Goal: Book appointment/travel/reservation

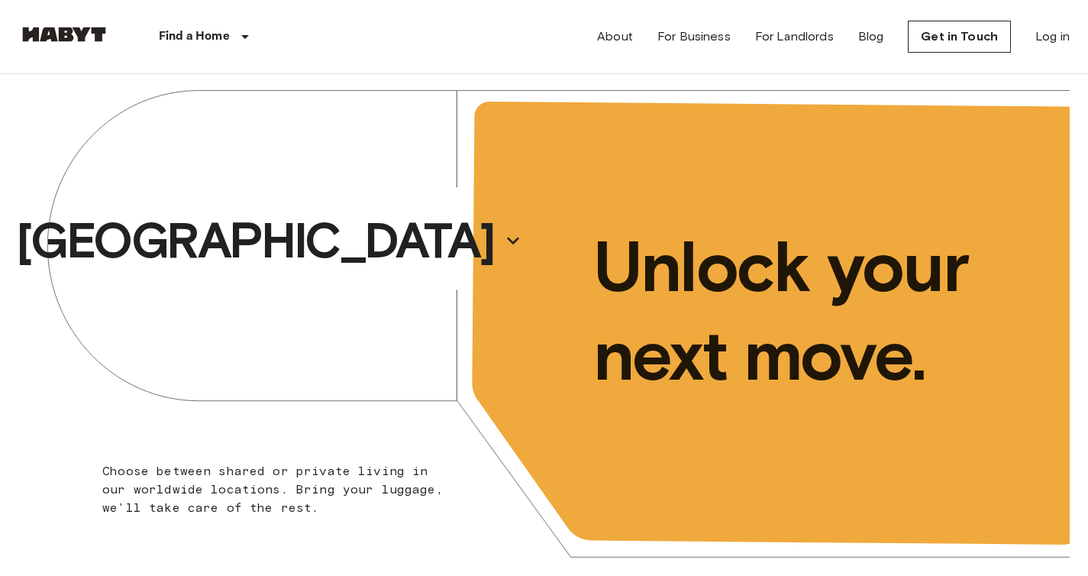
scroll to position [6, 0]
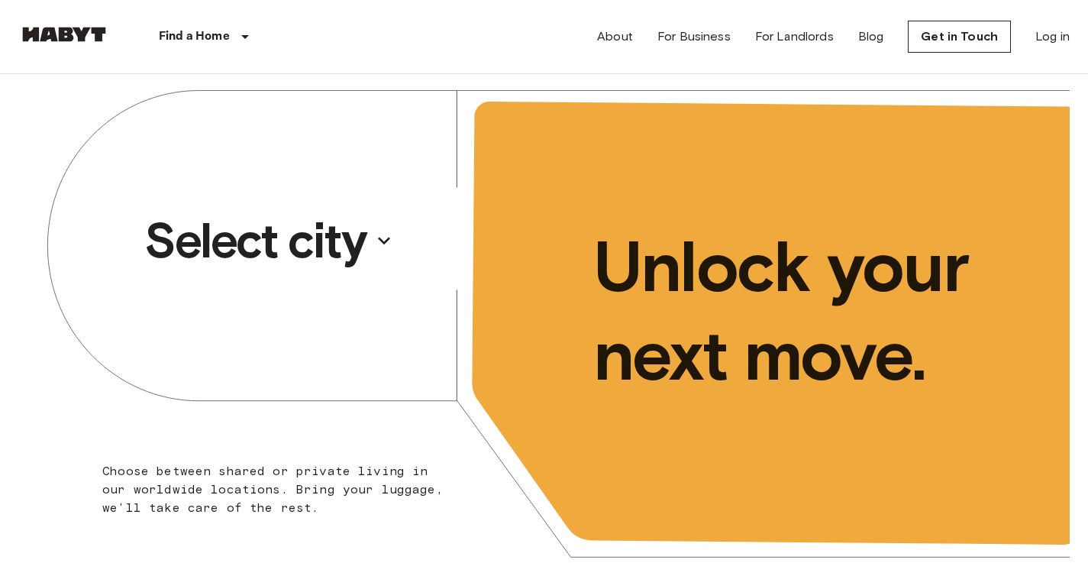
click at [365, 253] on p "Select city" at bounding box center [254, 240] width 221 height 61
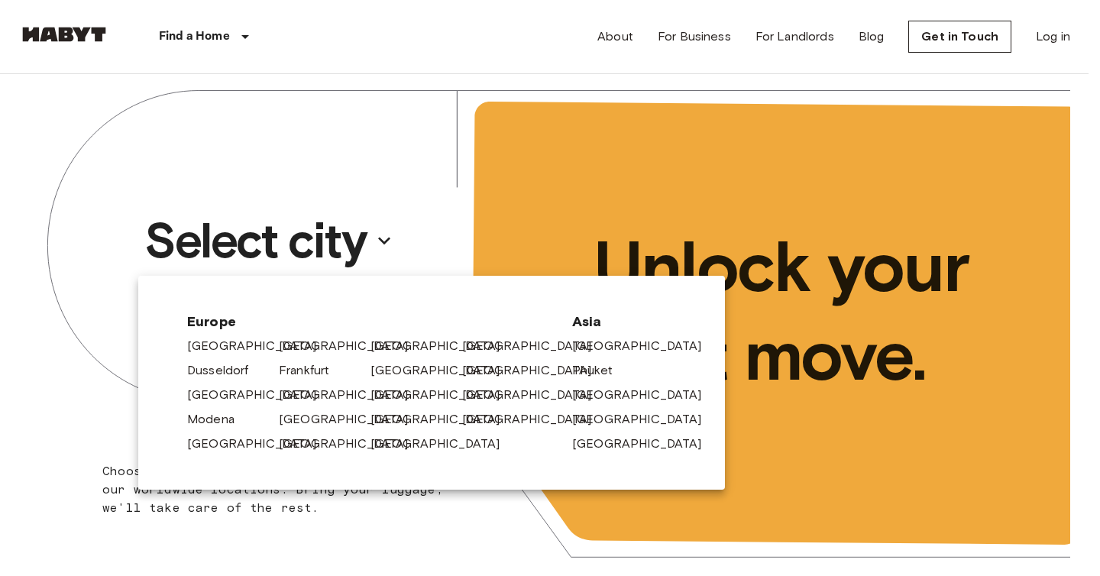
click at [85, 380] on div at bounding box center [550, 288] width 1100 height 576
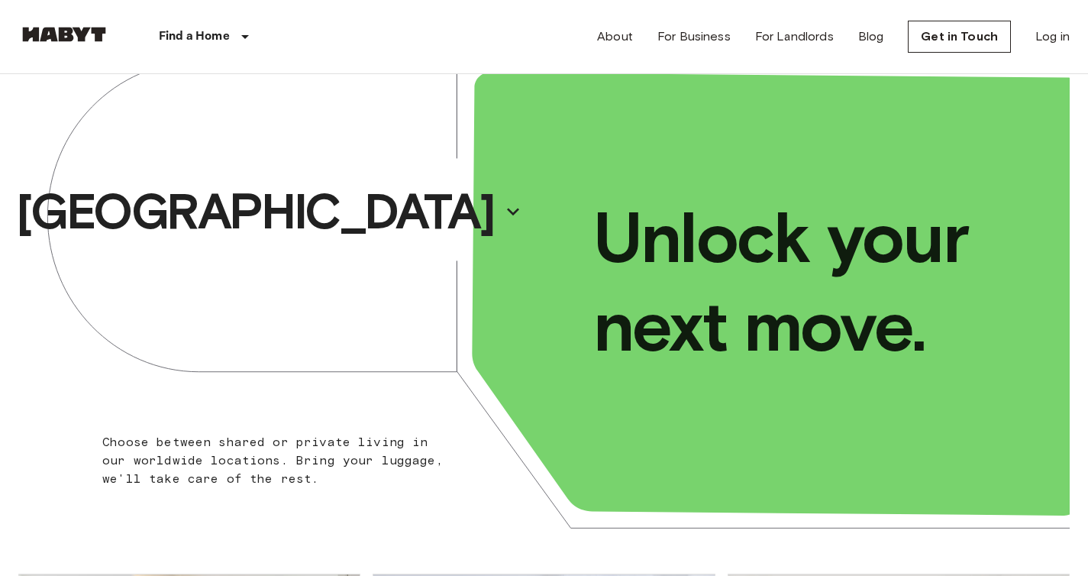
scroll to position [40, 0]
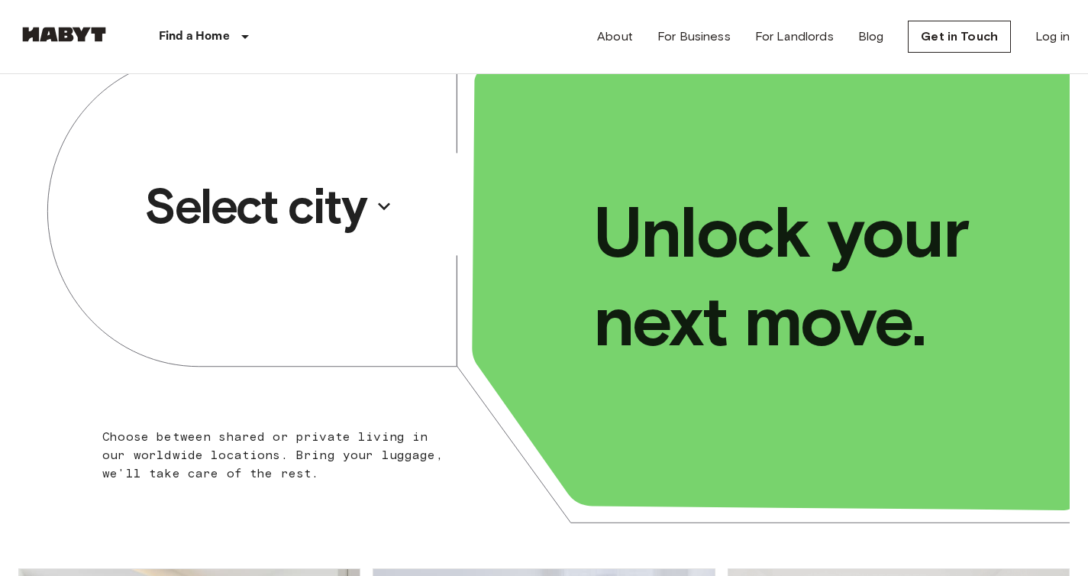
click at [369, 208] on button "Select city" at bounding box center [268, 206] width 261 height 70
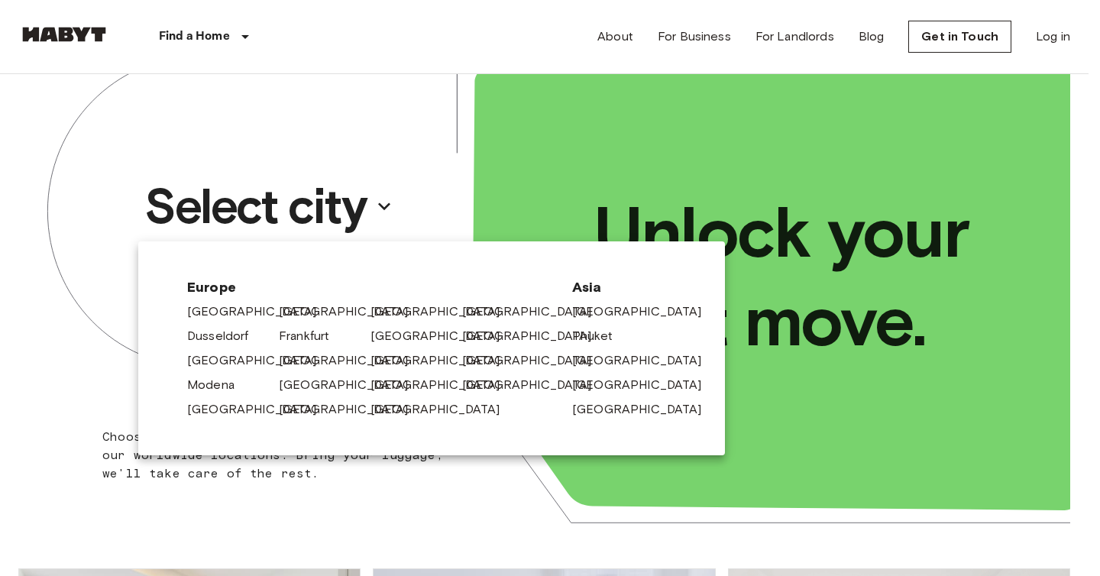
click at [47, 311] on div at bounding box center [550, 288] width 1100 height 576
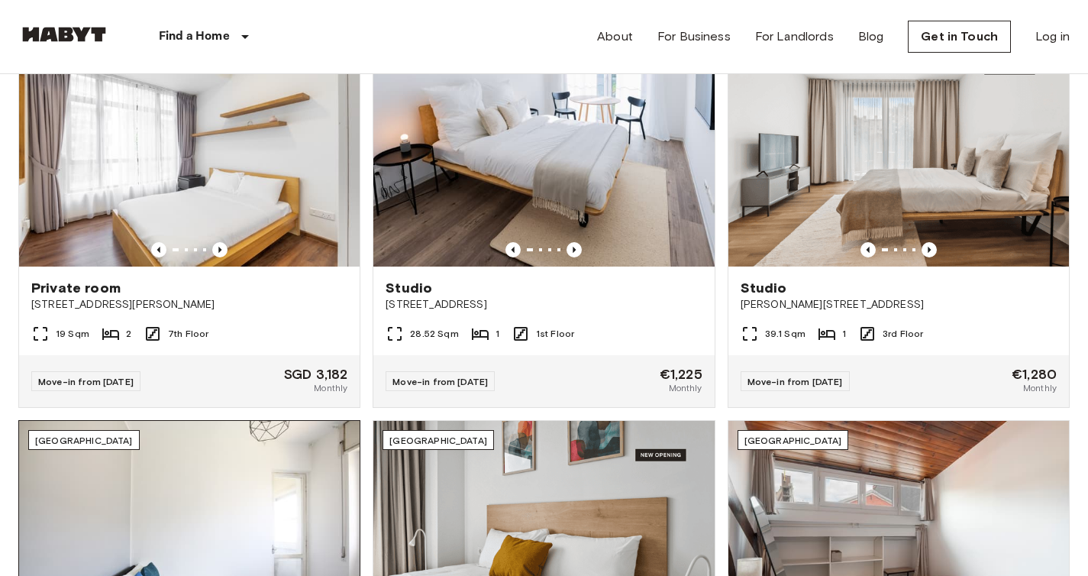
scroll to position [557, 0]
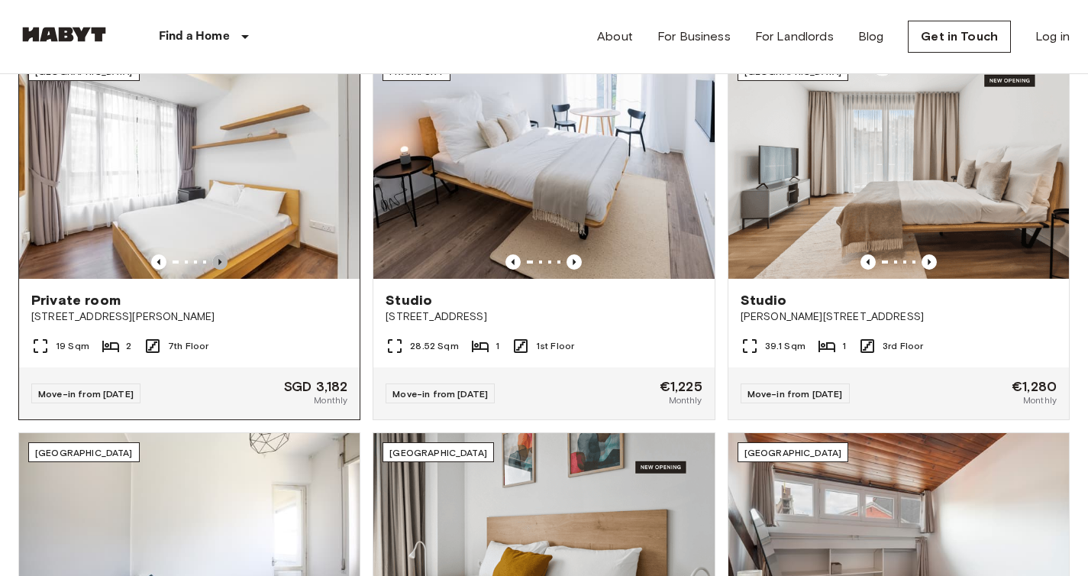
click at [219, 257] on icon "Previous image" at bounding box center [219, 261] width 15 height 15
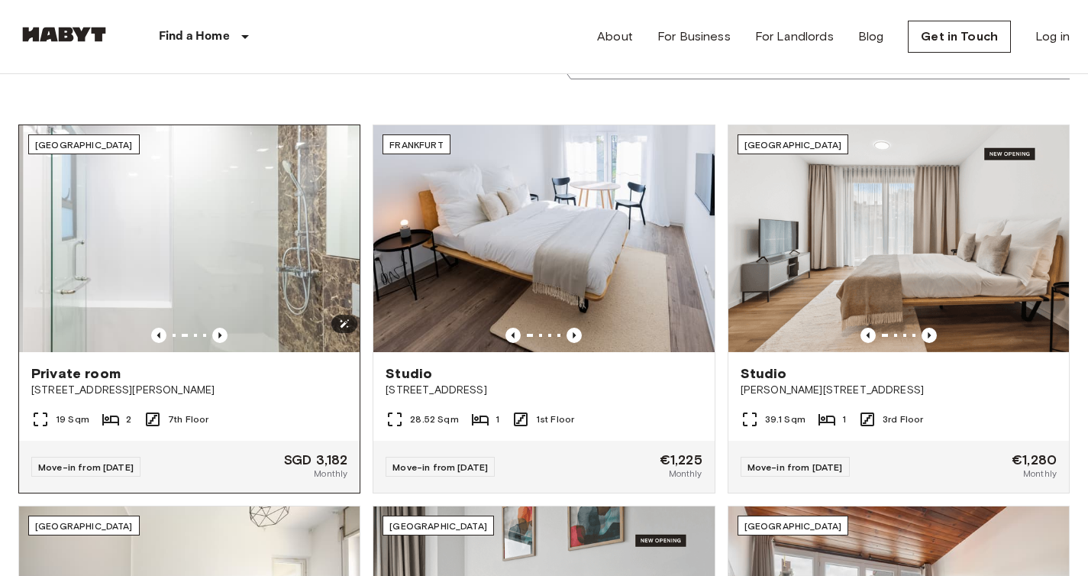
scroll to position [480, 0]
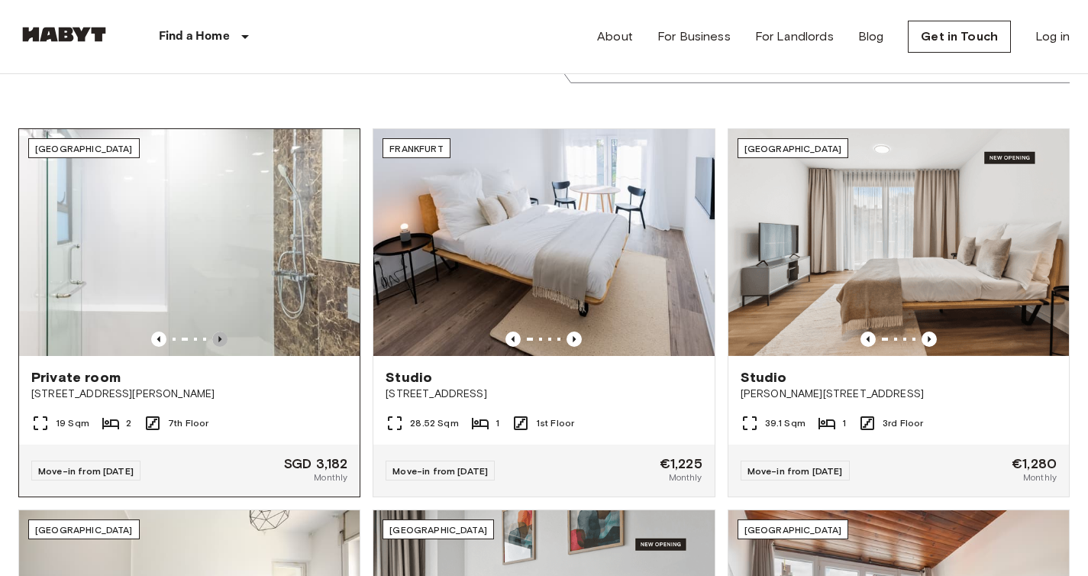
click at [215, 337] on icon "Previous image" at bounding box center [219, 338] width 15 height 15
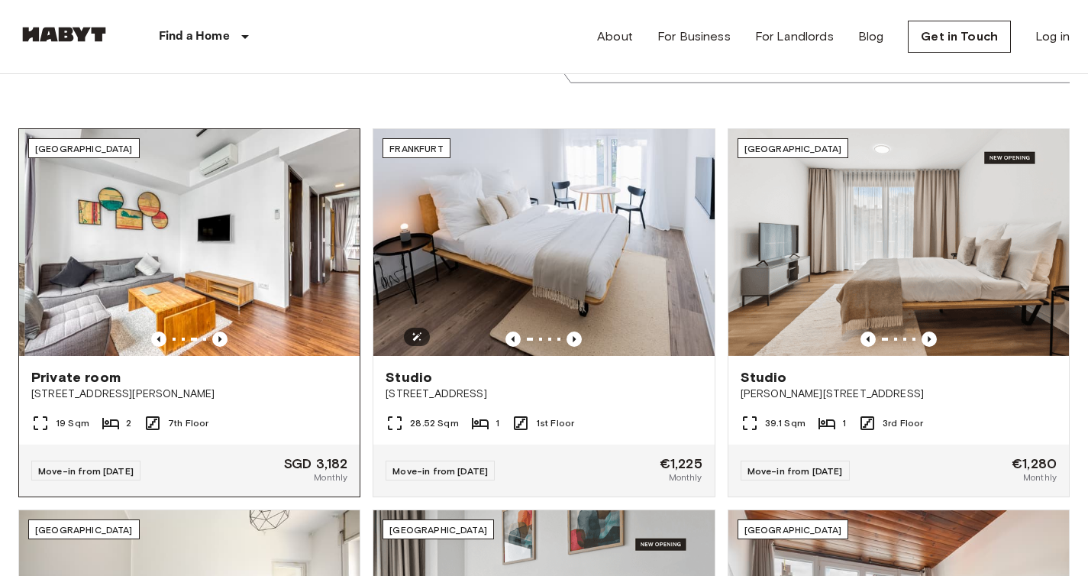
click at [241, 236] on img at bounding box center [194, 243] width 341 height 228
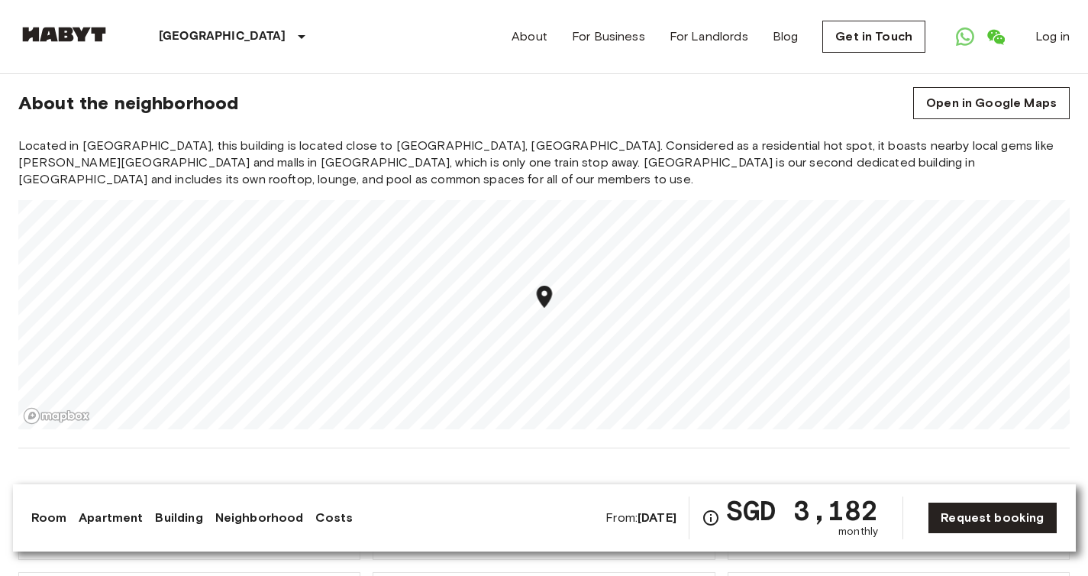
scroll to position [1748, 0]
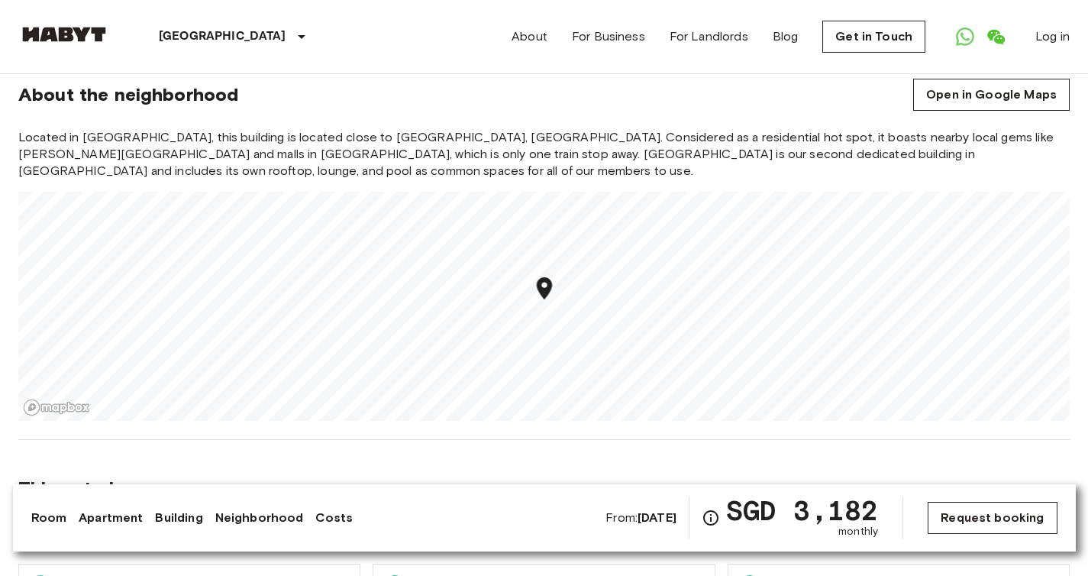
click at [1013, 522] on link "Request booking" at bounding box center [992, 518] width 129 height 32
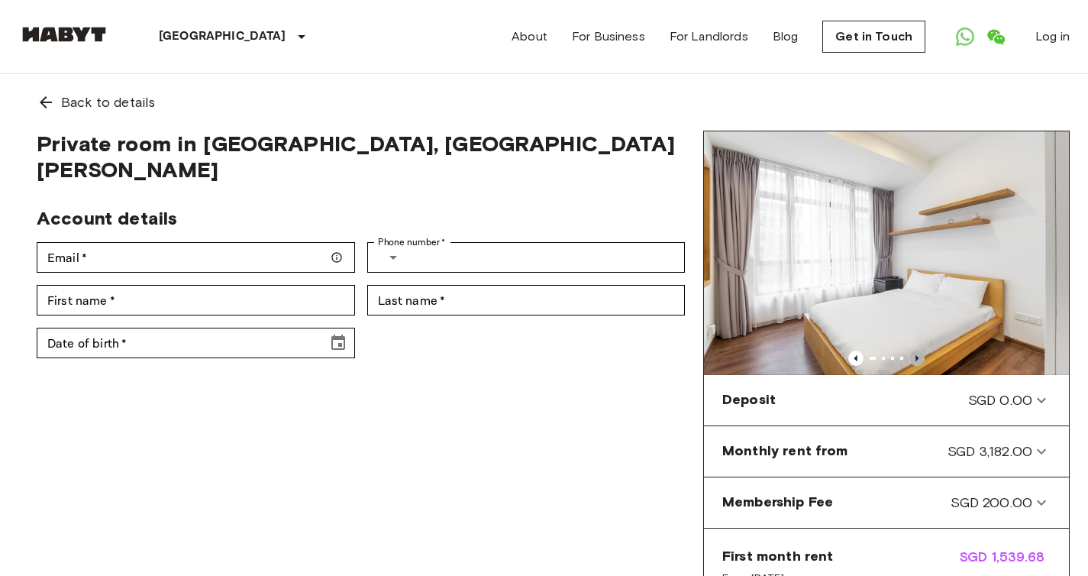
click at [915, 356] on icon "Previous image" at bounding box center [916, 357] width 15 height 15
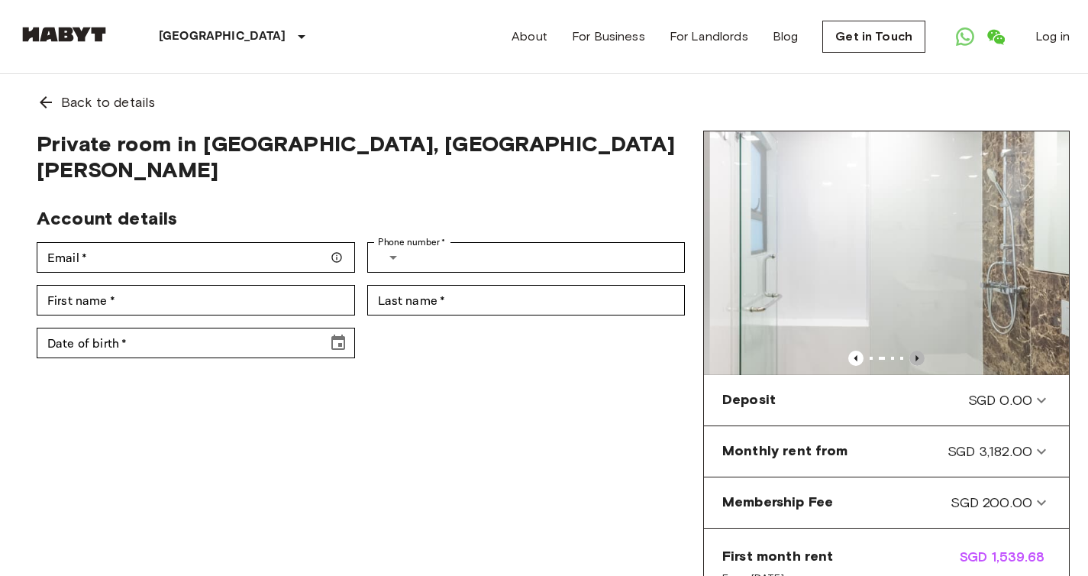
click at [915, 356] on icon "Previous image" at bounding box center [916, 357] width 15 height 15
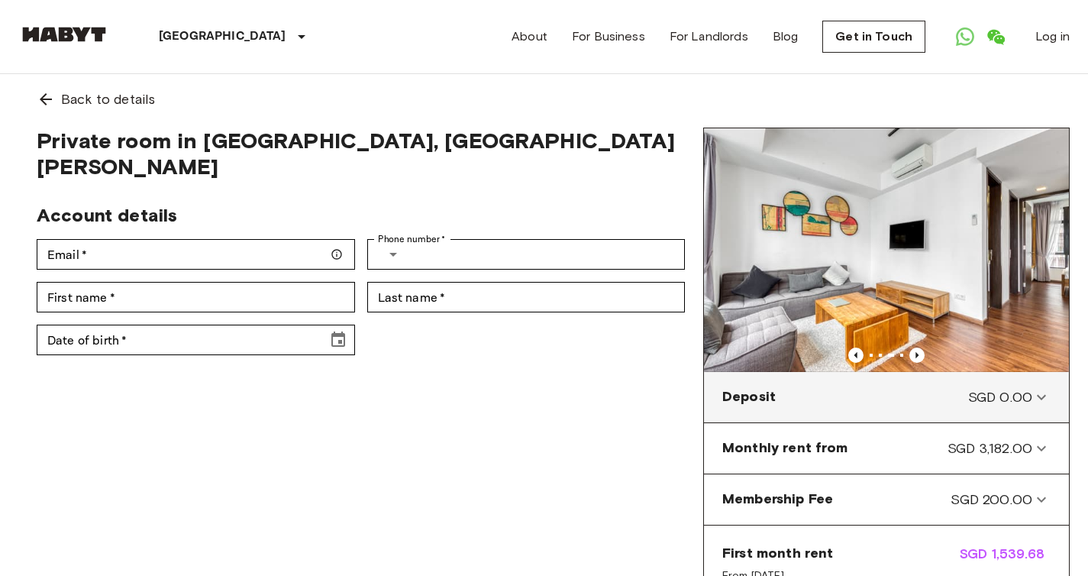
scroll to position [6, 0]
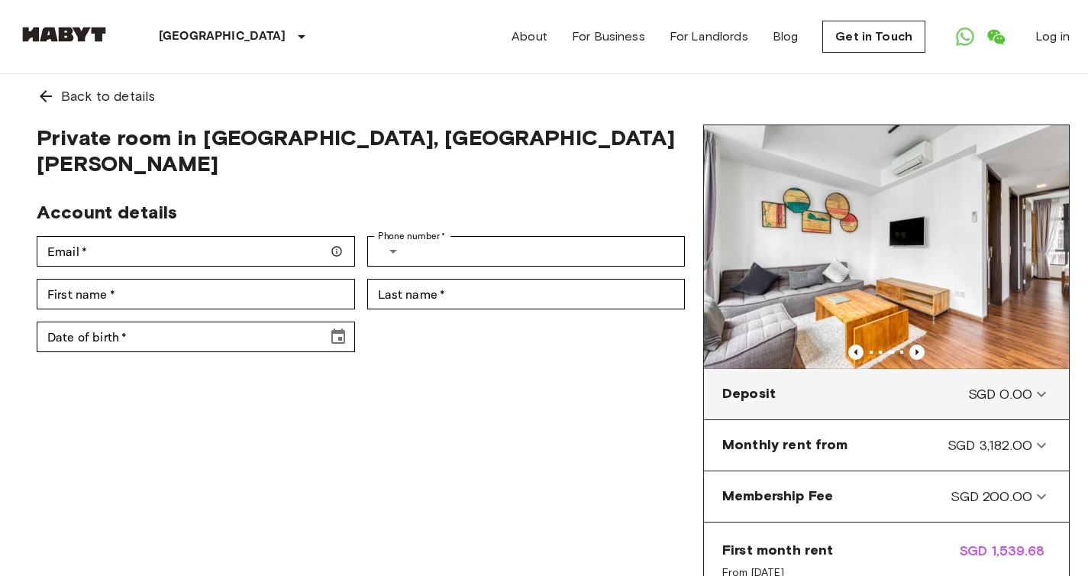
click at [1006, 398] on span "SGD 0.00" at bounding box center [1000, 394] width 64 height 20
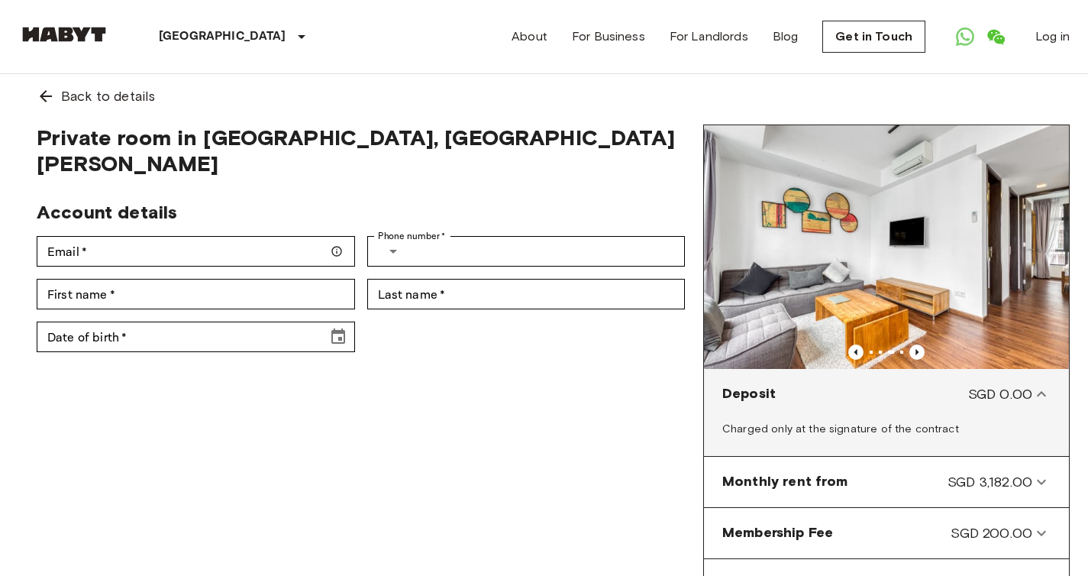
click at [1036, 396] on icon at bounding box center [1041, 394] width 18 height 18
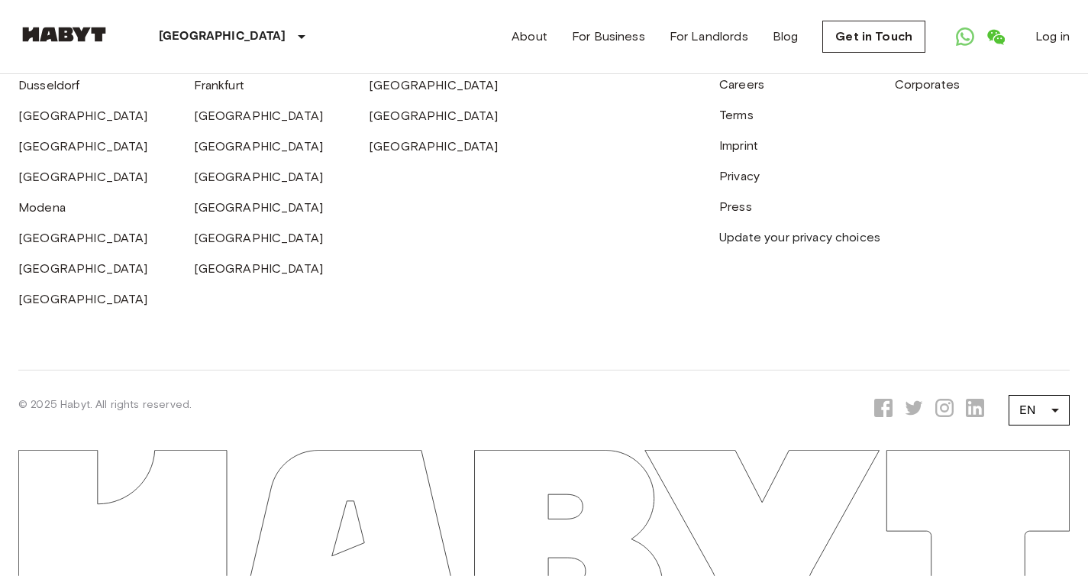
scroll to position [0, 0]
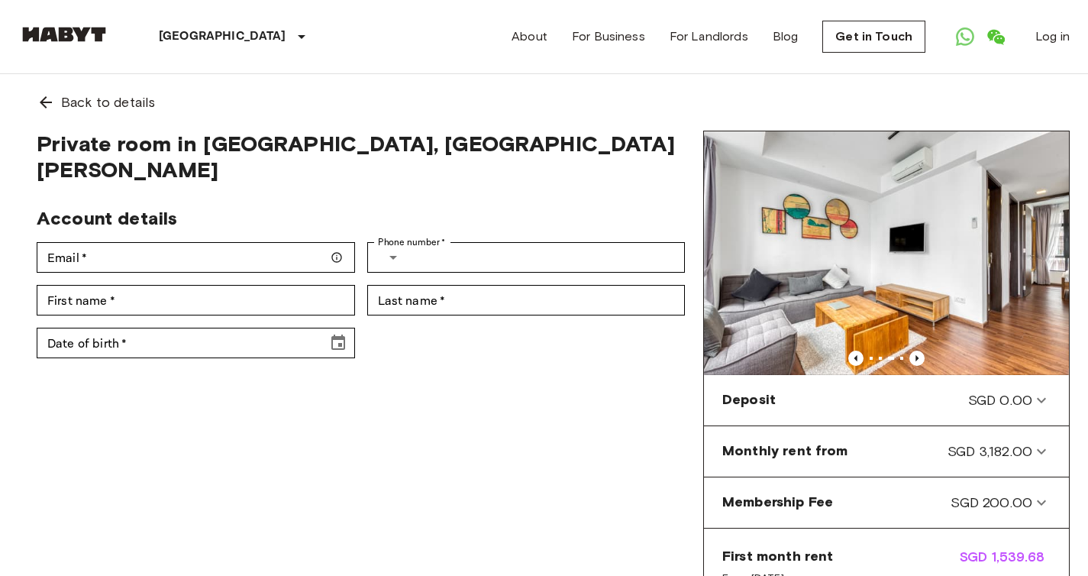
click at [66, 30] on img at bounding box center [64, 34] width 92 height 15
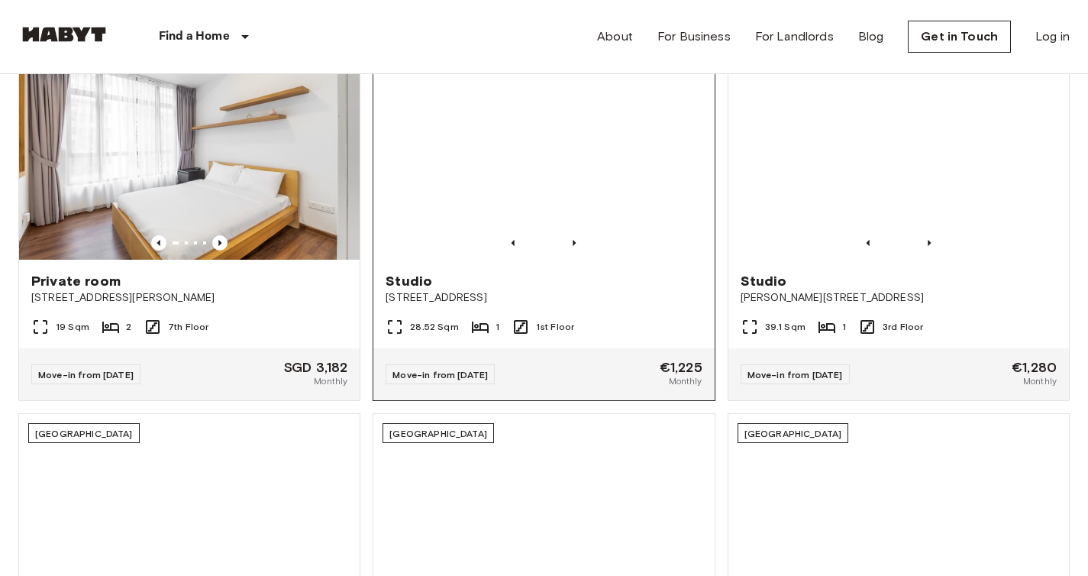
scroll to position [575, 0]
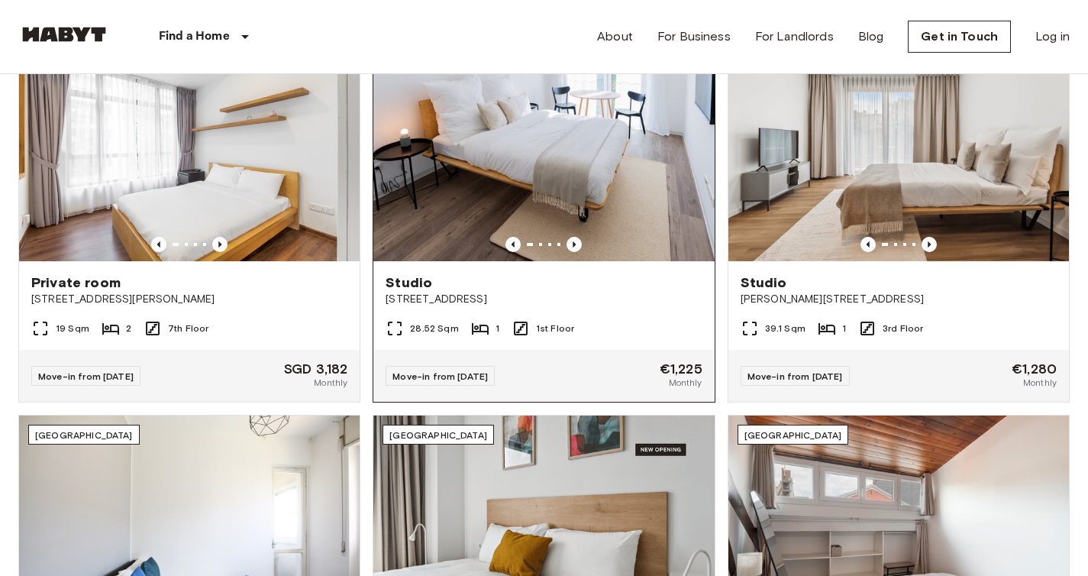
click at [620, 371] on div "Move-in from [DATE] €1,225 Monthly" at bounding box center [543, 376] width 341 height 52
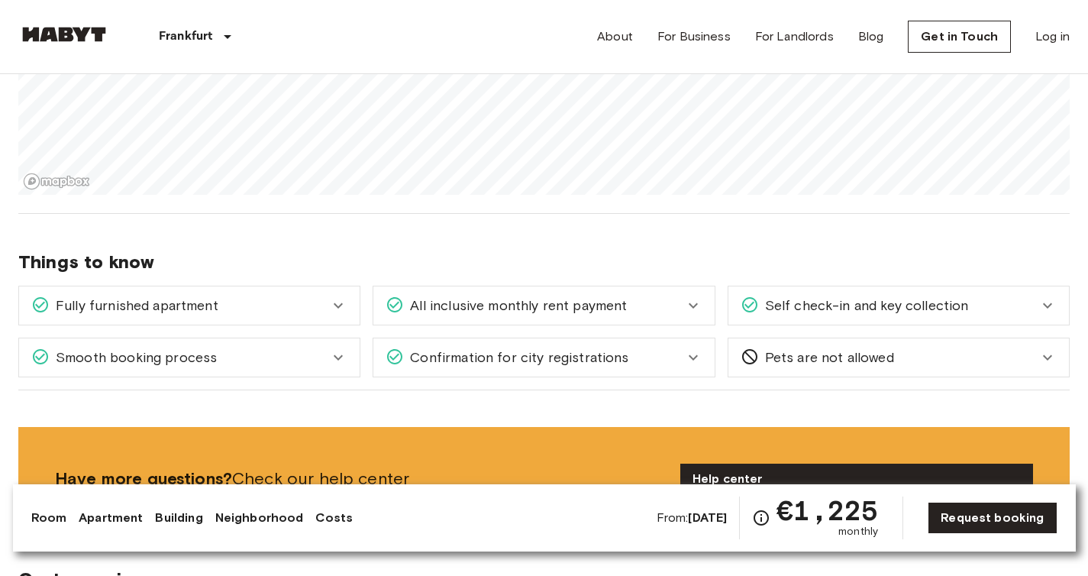
scroll to position [1148, 0]
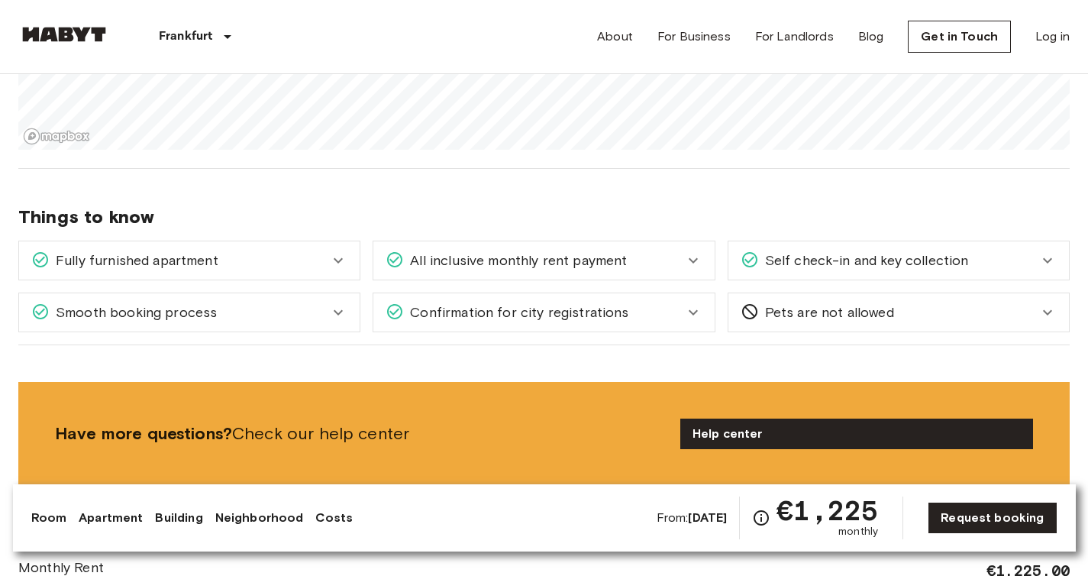
click at [945, 302] on div "Pets are not allowed" at bounding box center [890, 312] width 298 height 20
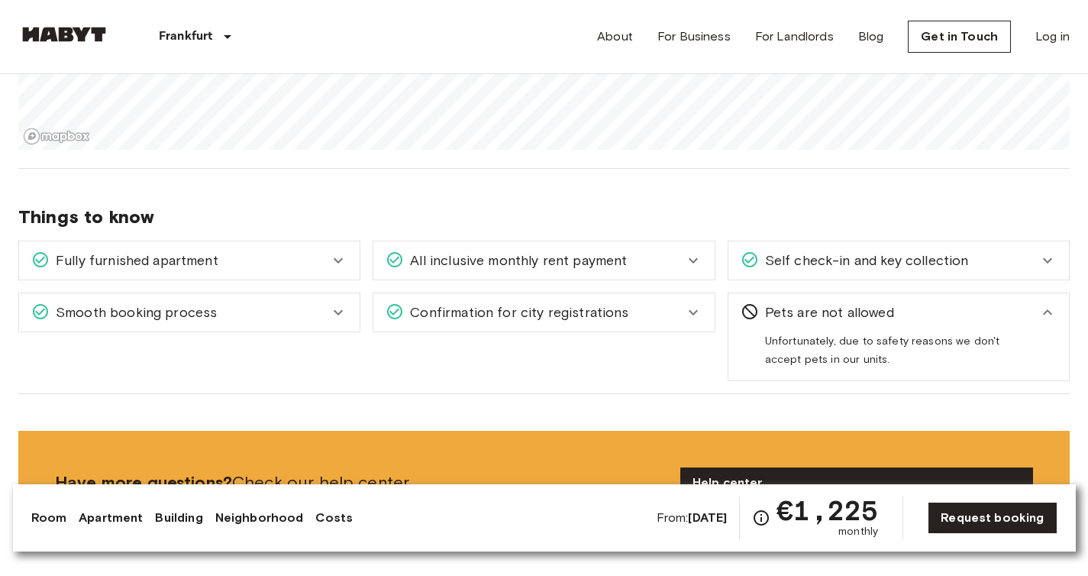
click at [945, 302] on div "Pets are not allowed" at bounding box center [890, 312] width 298 height 20
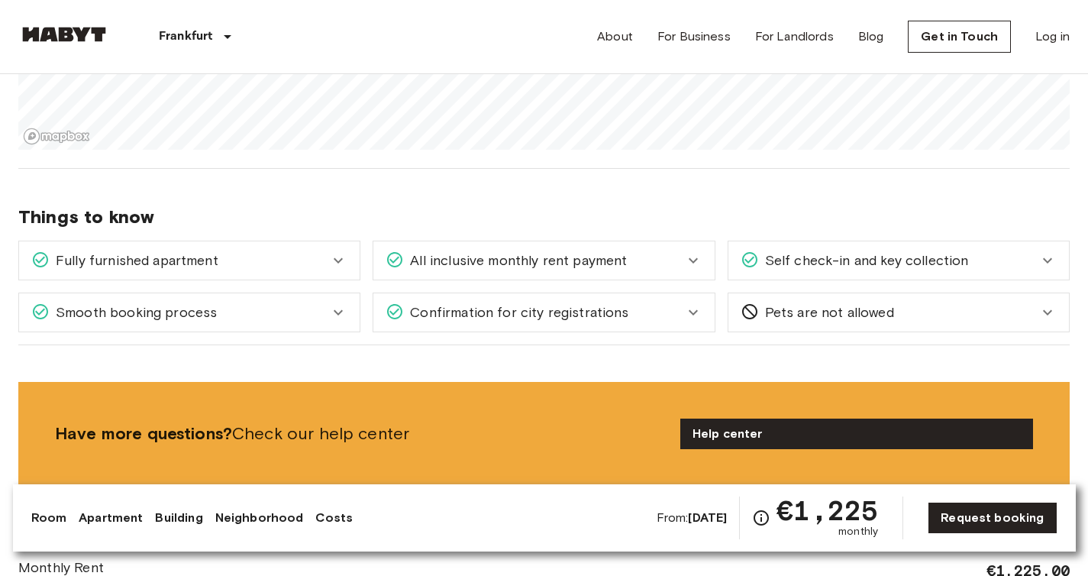
click at [231, 250] on div "Fully furnished apartment" at bounding box center [180, 260] width 298 height 20
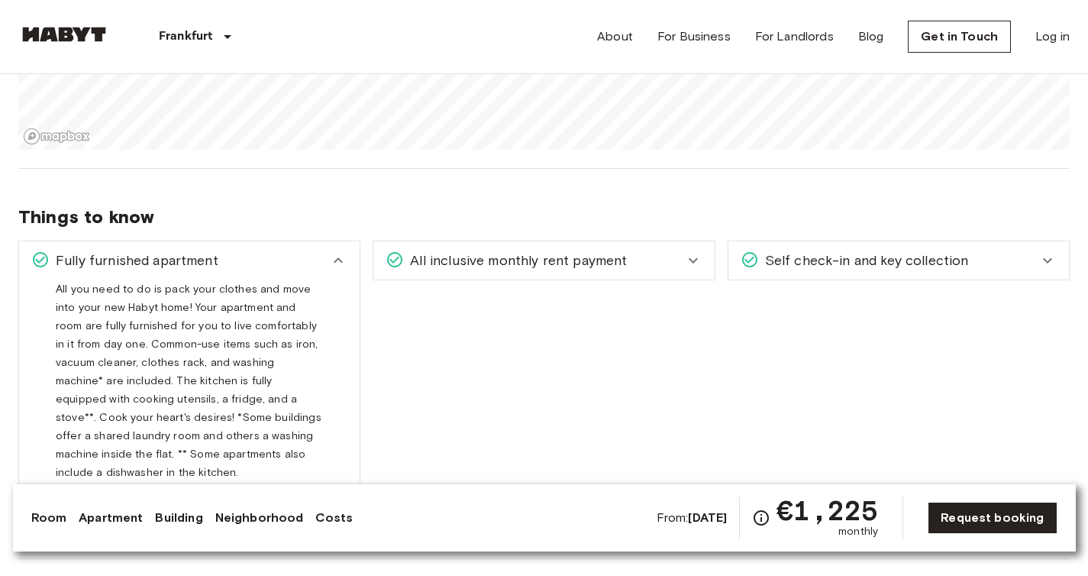
click at [231, 250] on div "Fully furnished apartment" at bounding box center [180, 260] width 298 height 20
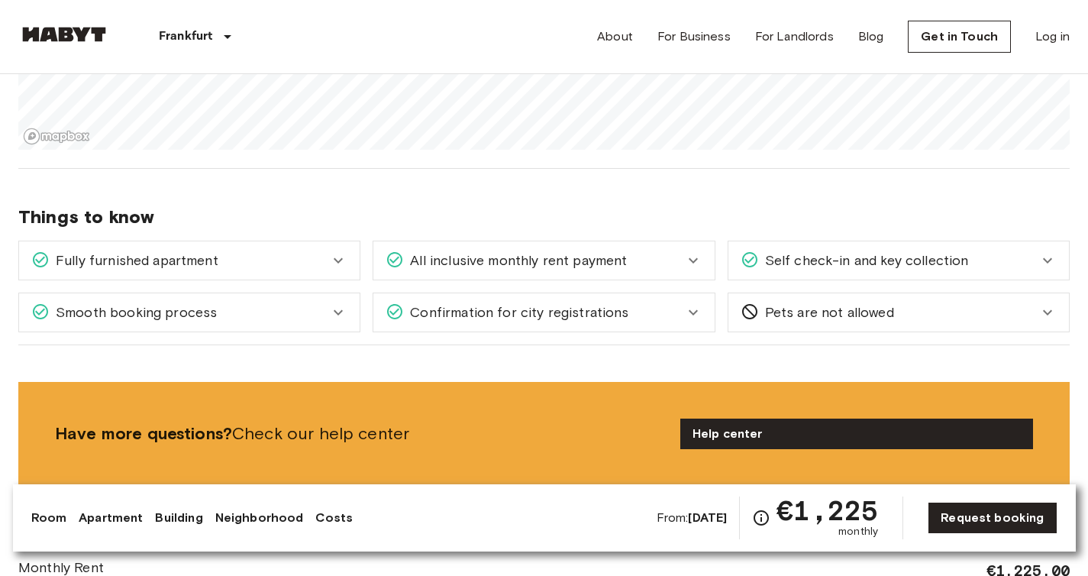
click at [560, 250] on span "All inclusive monthly rent payment" at bounding box center [515, 260] width 223 height 20
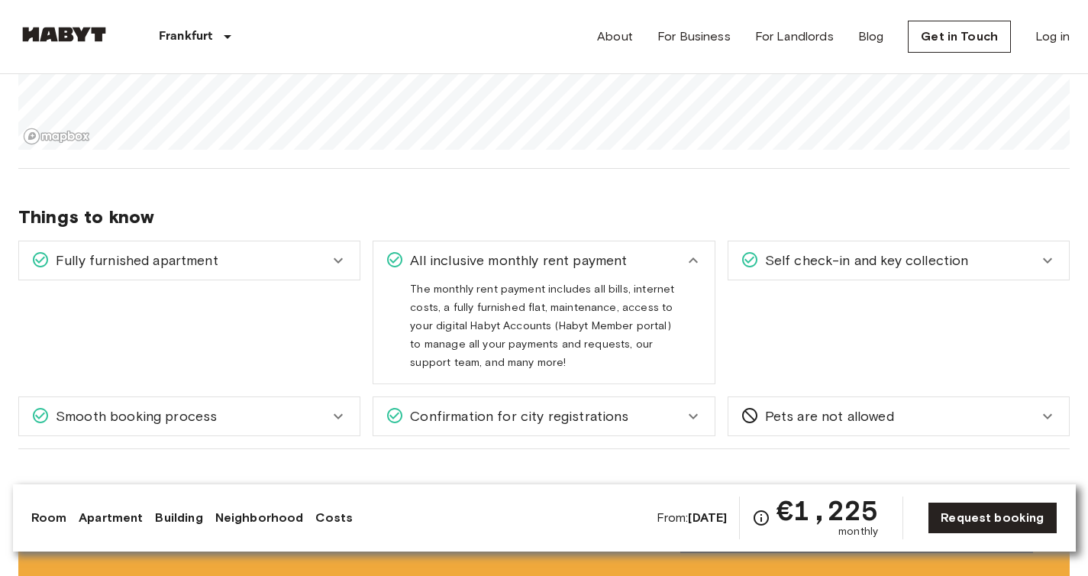
click at [560, 250] on span "All inclusive monthly rent payment" at bounding box center [515, 260] width 223 height 20
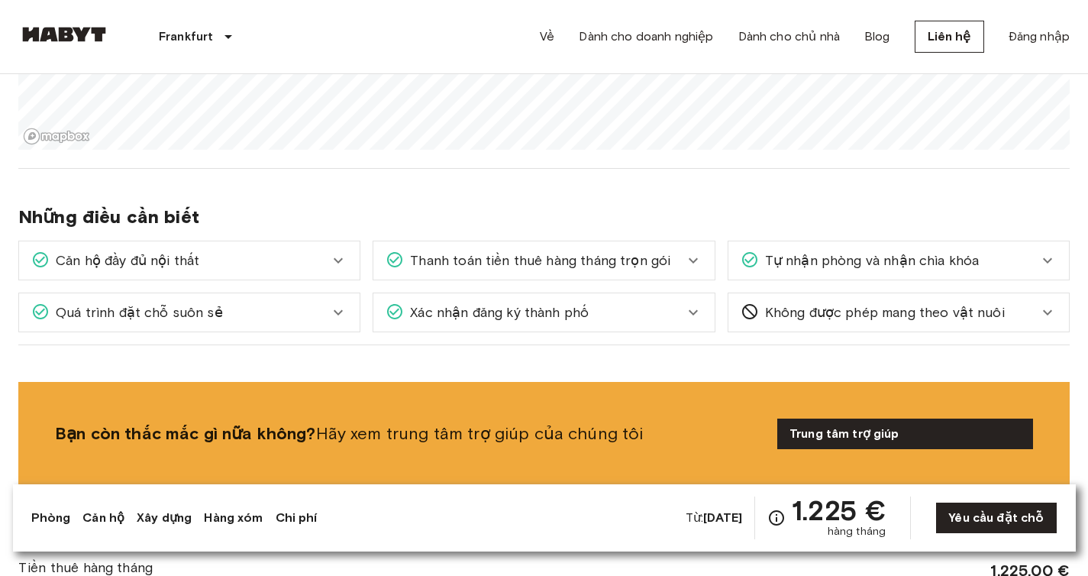
scroll to position [1164, 0]
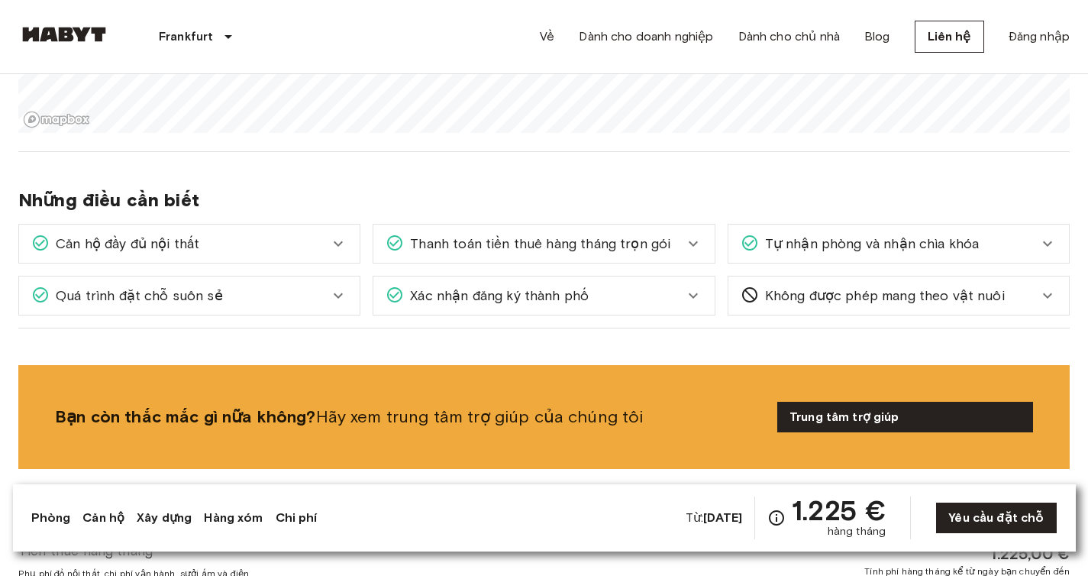
click at [625, 240] on font "Thanh toán tiền thuê hàng tháng trọn gói" at bounding box center [540, 243] width 260 height 17
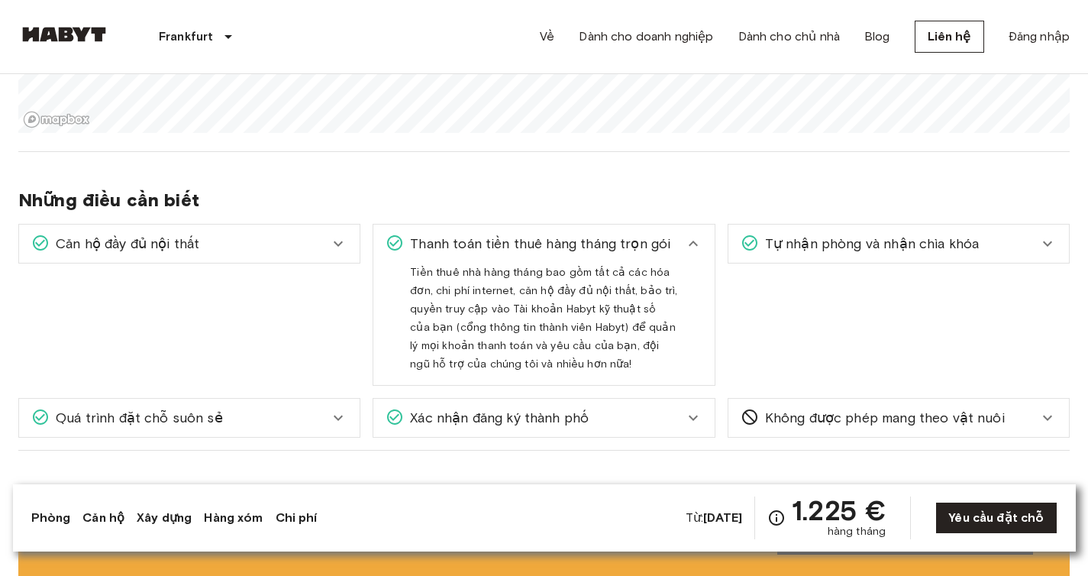
click at [679, 243] on div "Thanh toán tiền thuê hàng tháng trọn gói" at bounding box center [535, 244] width 298 height 20
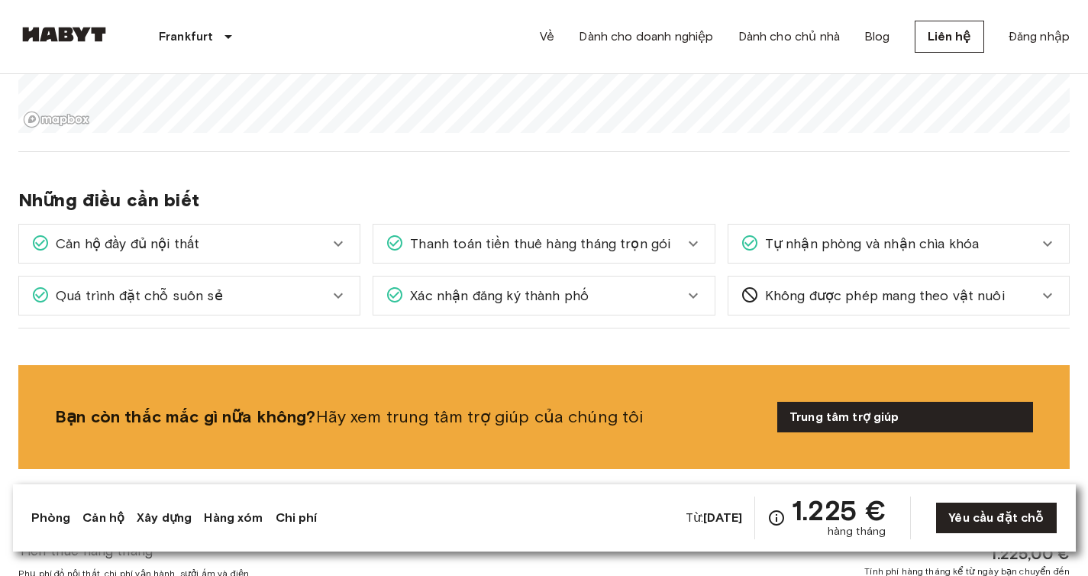
click at [883, 230] on div "Tự nhận phòng và nhận chìa khóa" at bounding box center [898, 244] width 341 height 38
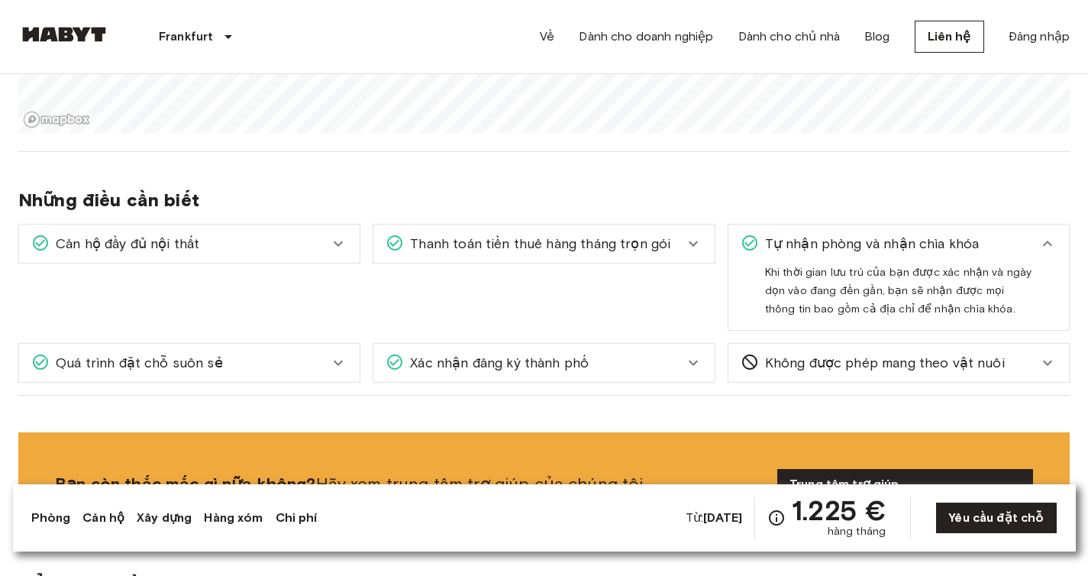
click at [871, 241] on font "Tự nhận phòng và nhận chìa khóa" at bounding box center [872, 243] width 215 height 17
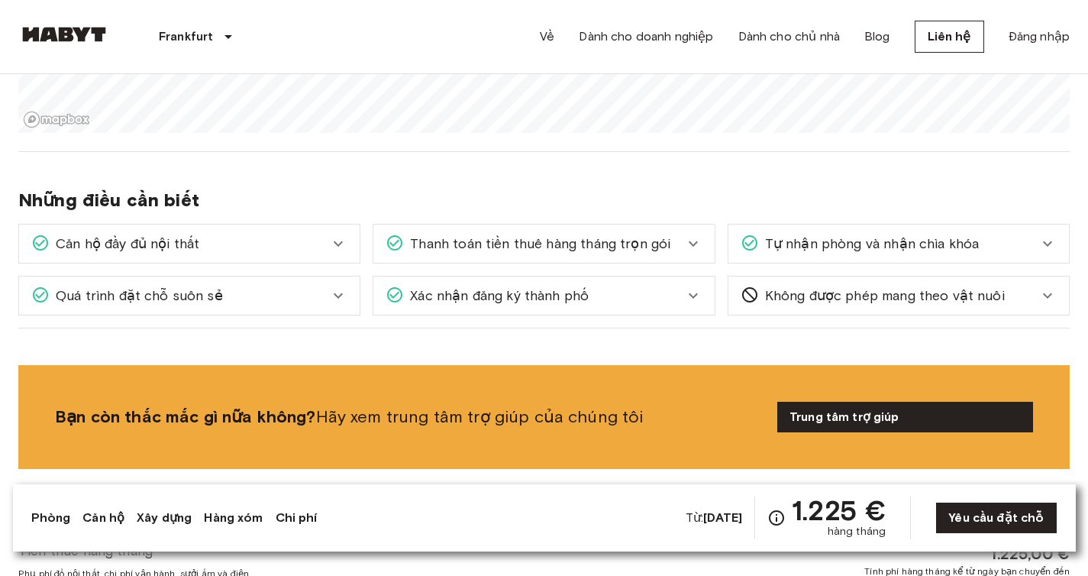
click at [276, 294] on div "Quá trình đặt chỗ suôn sẻ" at bounding box center [180, 296] width 298 height 20
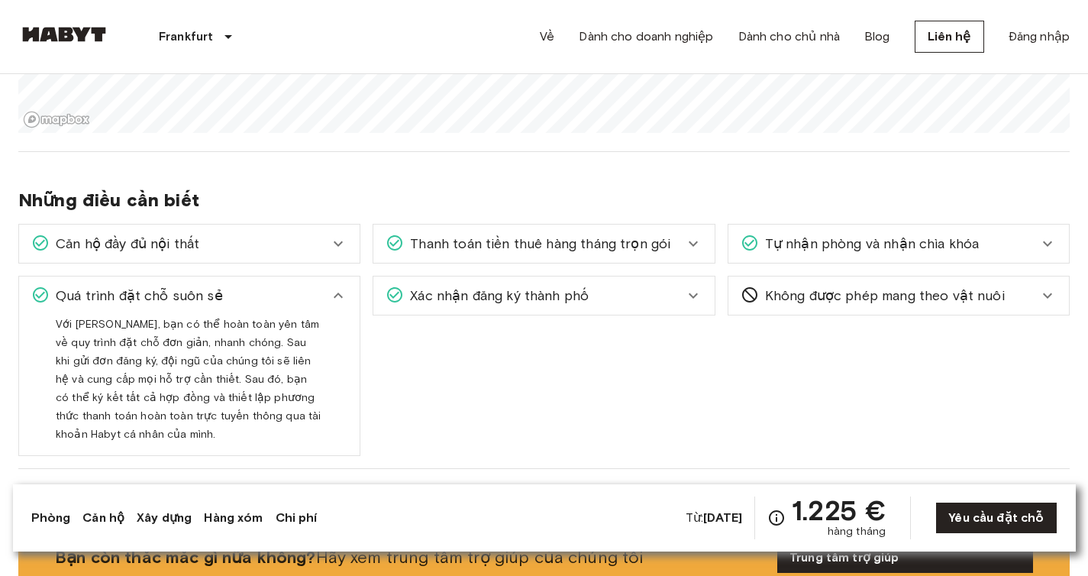
click at [277, 293] on div "Quá trình đặt chỗ suôn sẻ" at bounding box center [180, 296] width 298 height 20
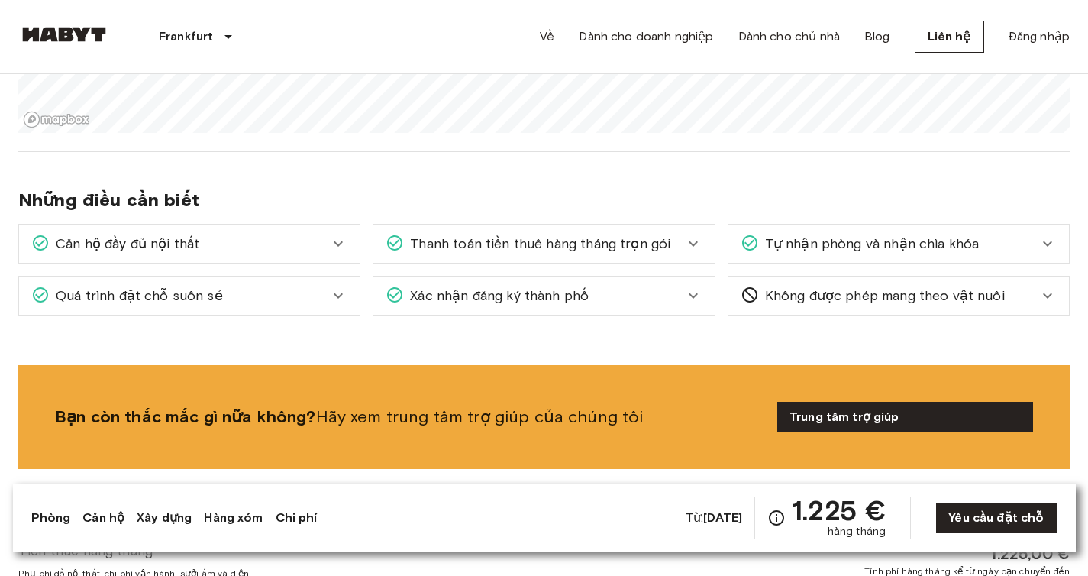
click at [478, 304] on font "Xác nhận đăng ký thành phố" at bounding box center [499, 295] width 179 height 17
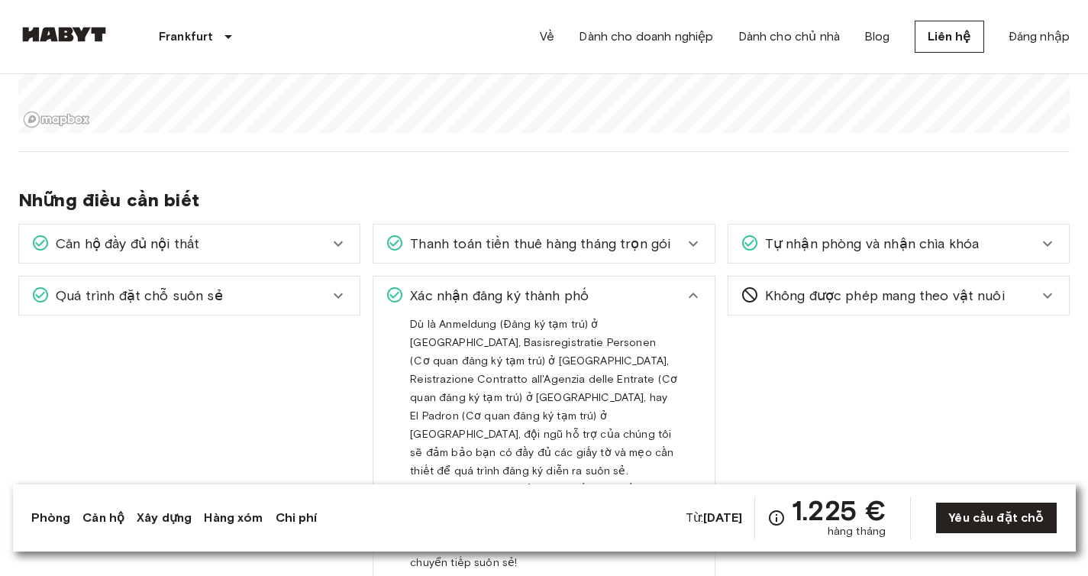
click at [545, 304] on font "Xác nhận đăng ký thành phố" at bounding box center [499, 295] width 179 height 17
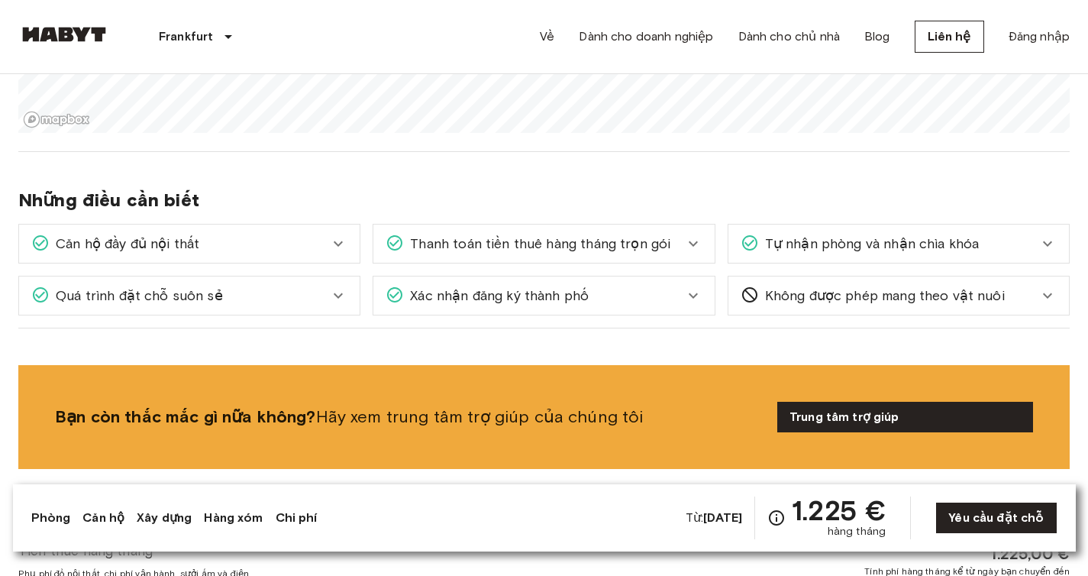
click at [418, 176] on div "Những điều cần biết Căn hộ đầy đủ nội thất Tất cả những gì bạn cần làm là đóng …" at bounding box center [543, 240] width 1051 height 176
